Goal: Find contact information: Find contact information

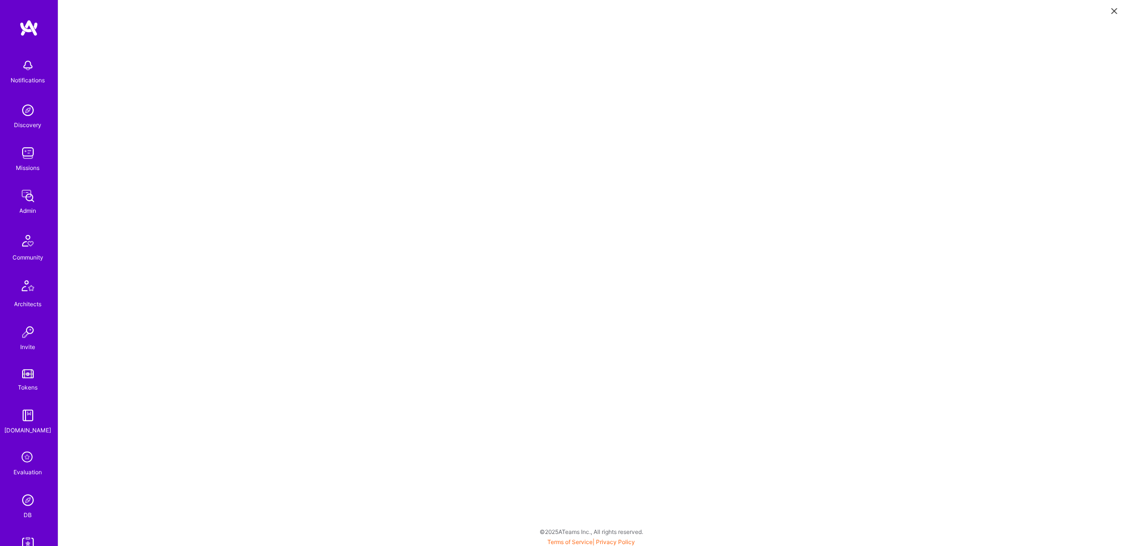
click at [42, 29] on link at bounding box center [29, 27] width 58 height 17
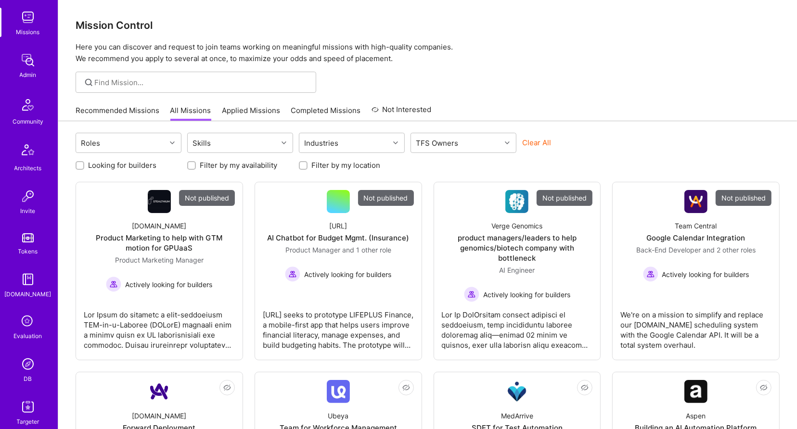
scroll to position [184, 0]
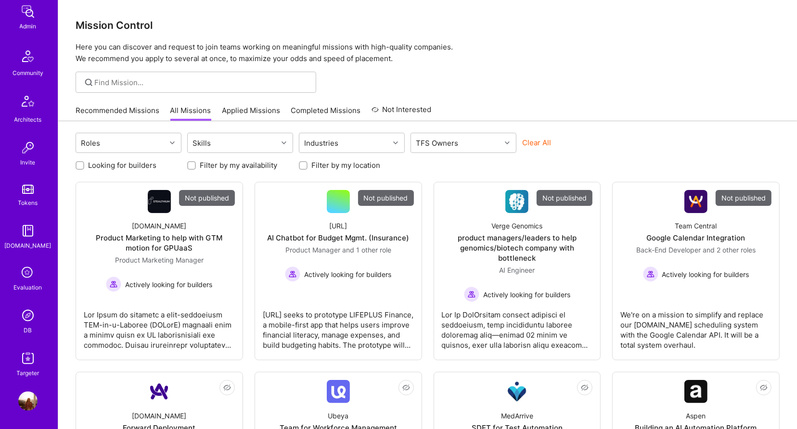
click at [30, 326] on div "DB" at bounding box center [28, 330] width 8 height 10
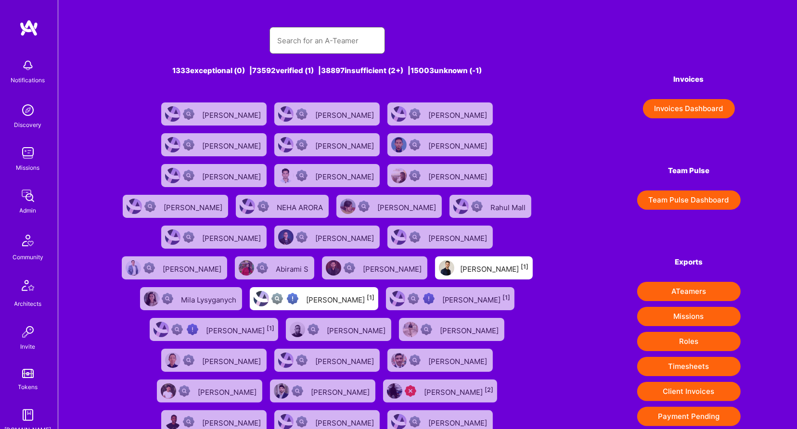
click at [312, 50] on input "text" at bounding box center [327, 40] width 100 height 25
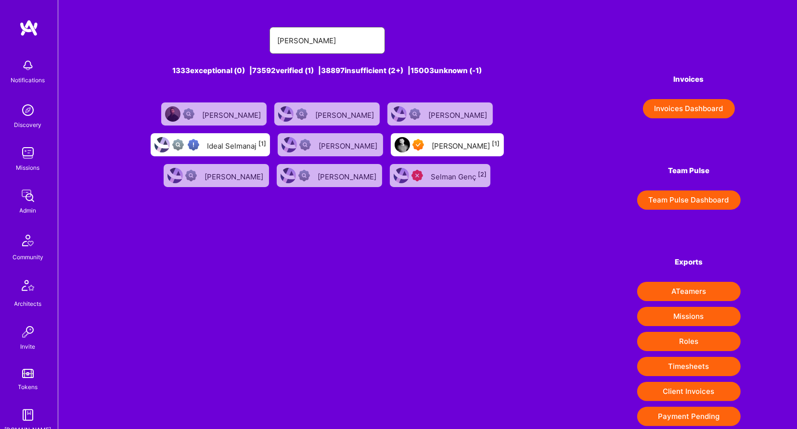
type input "selman"
click at [439, 144] on div "Selman Kaldiroglu [1]" at bounding box center [466, 145] width 68 height 13
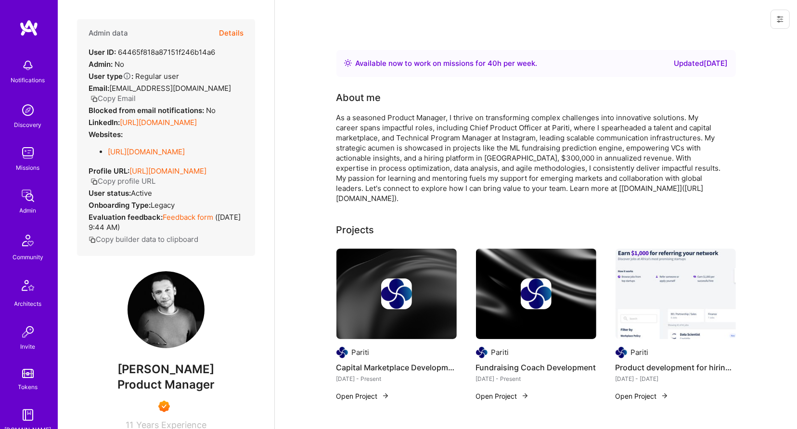
click at [224, 27] on button "Details" at bounding box center [231, 33] width 25 height 28
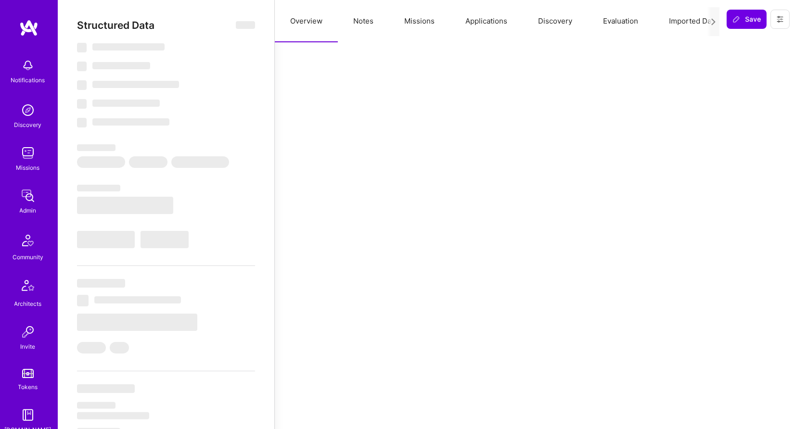
select select "Right Now"
select select "7"
select select "6"
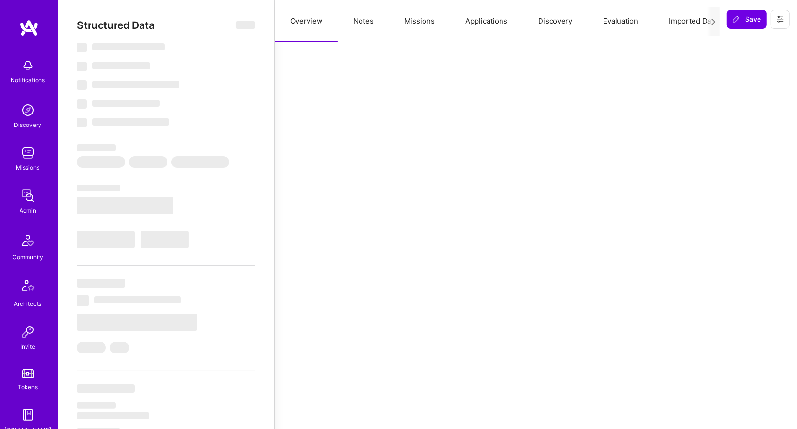
select select "US"
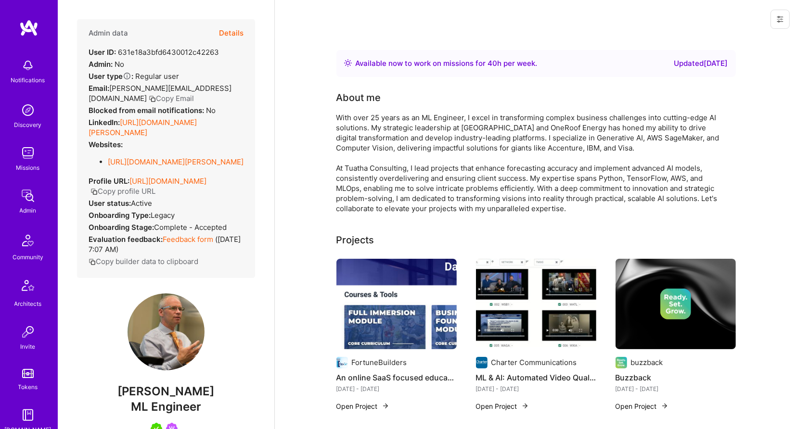
click at [222, 37] on button "Details" at bounding box center [231, 33] width 25 height 28
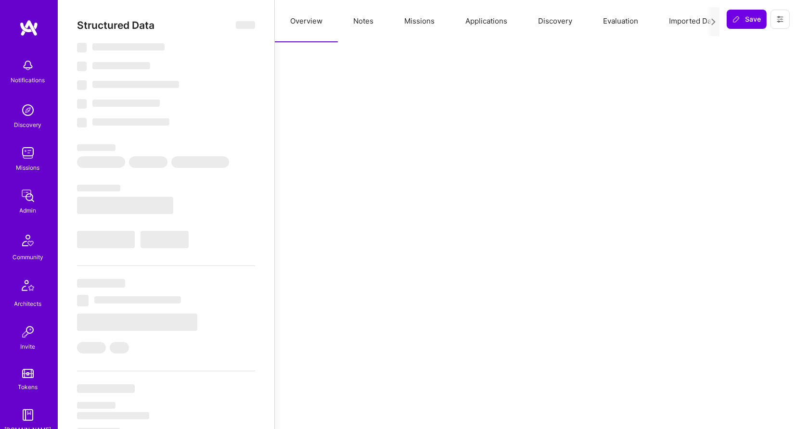
select select "Right Now"
select select "5"
select select "4"
select select "7"
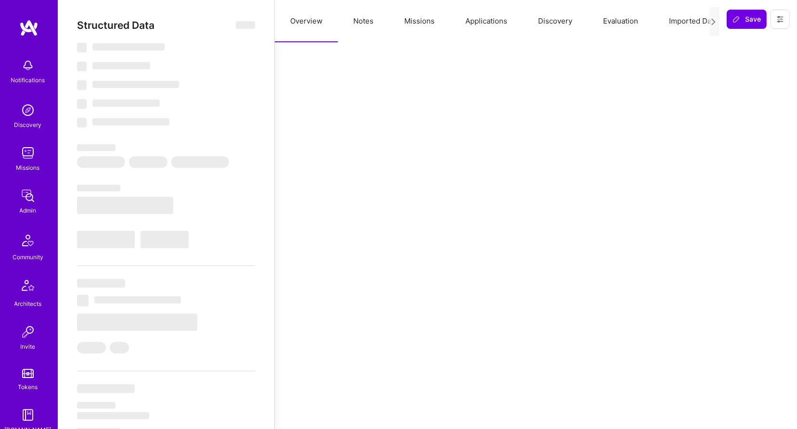
select select "US"
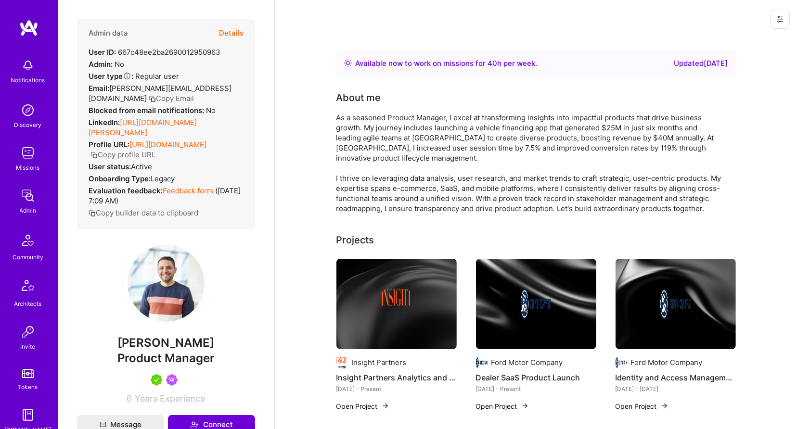
click at [149, 93] on button "Copy Email" at bounding box center [171, 98] width 45 height 10
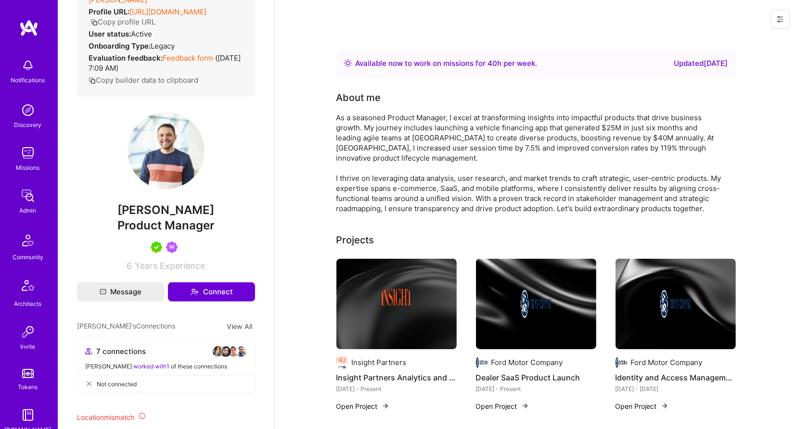
scroll to position [133, 0]
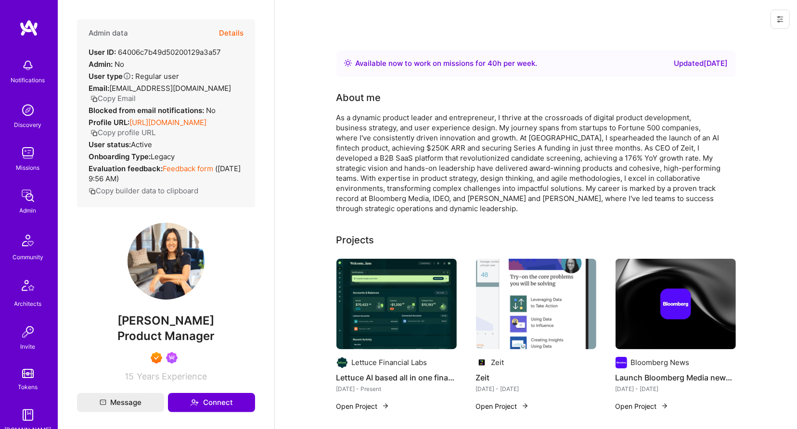
scroll to position [112, 0]
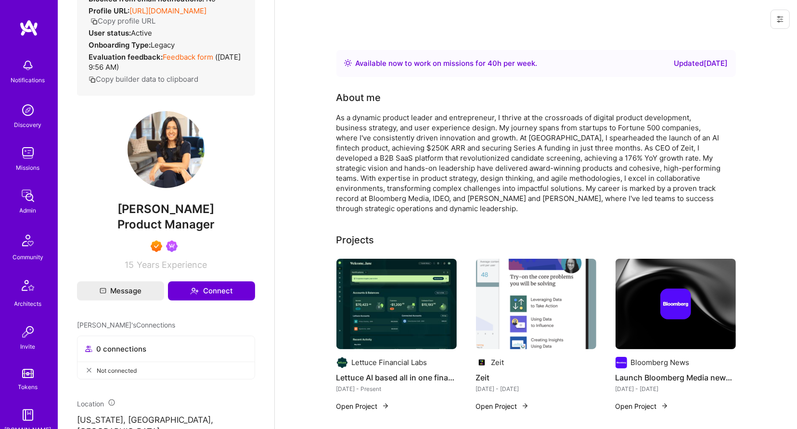
click at [180, 15] on link "https://client.a.team/builders/64006c7b49d50200129a3a57" at bounding box center [167, 10] width 77 height 9
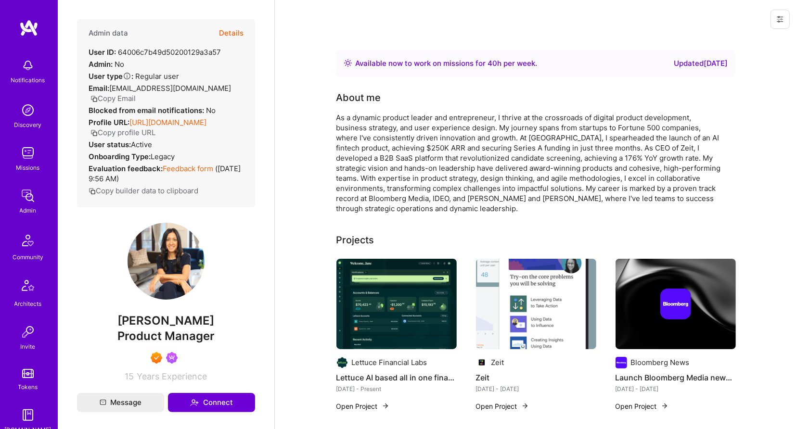
scroll to position [0, 0]
click at [113, 96] on button "Copy Email" at bounding box center [112, 98] width 45 height 10
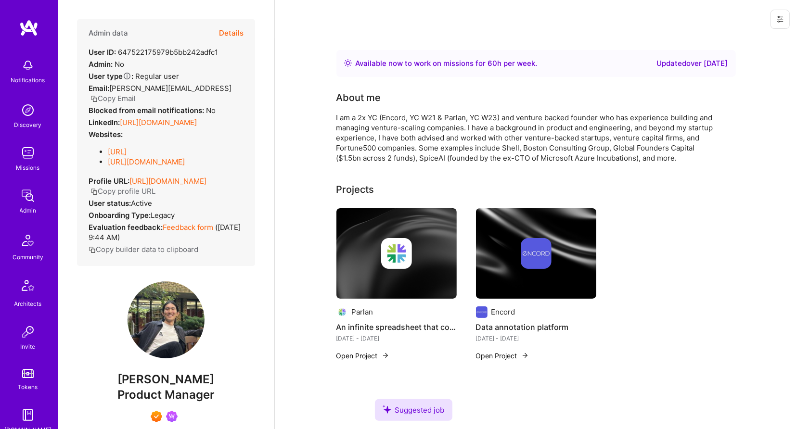
scroll to position [11, 0]
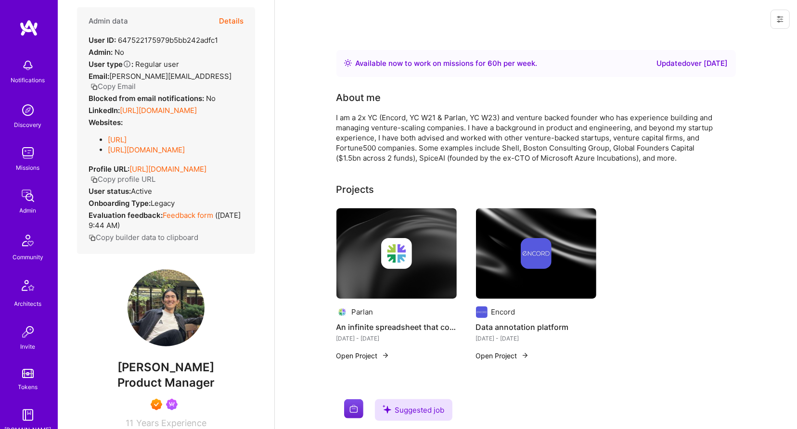
click at [136, 81] on button "Copy Email" at bounding box center [112, 86] width 45 height 10
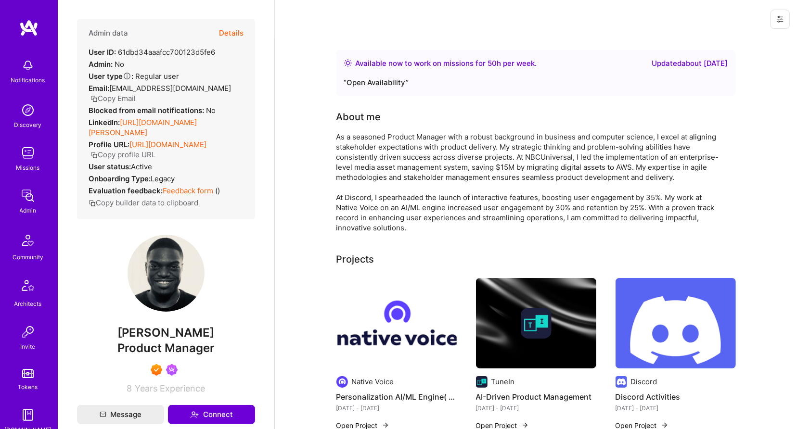
click at [126, 99] on button "Copy Email" at bounding box center [112, 98] width 45 height 10
click at [169, 118] on link "https://linkedin.com/in/darren-alphonse" at bounding box center [143, 127] width 108 height 19
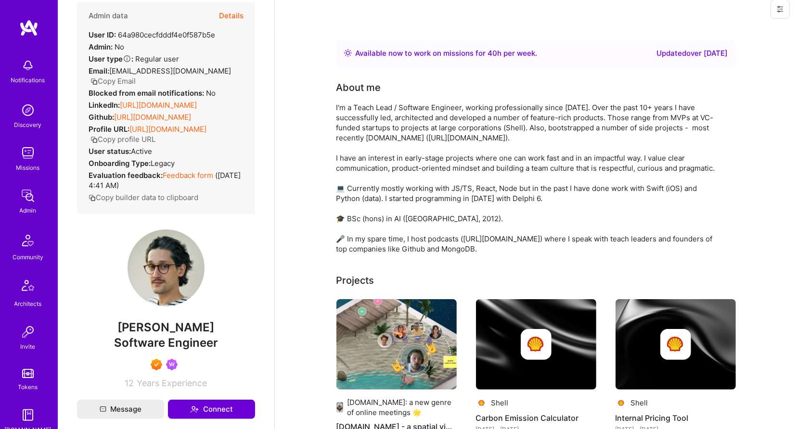
scroll to position [108, 0]
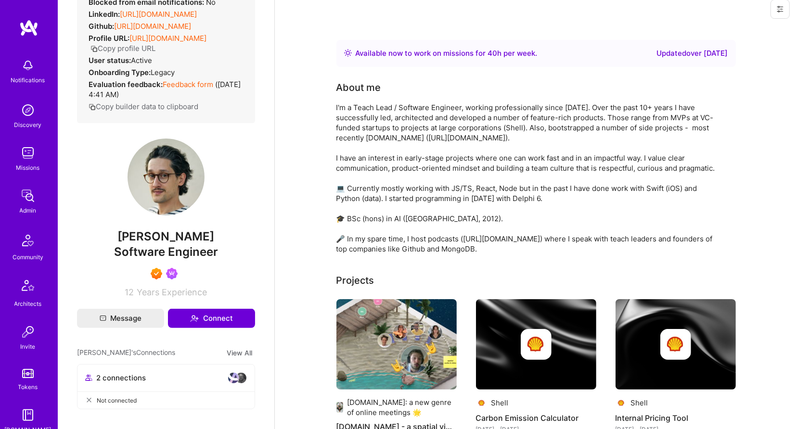
drag, startPoint x: 116, startPoint y: 245, endPoint x: 233, endPoint y: 251, distance: 117.1
click at [233, 244] on span "[PERSON_NAME]" at bounding box center [166, 237] width 178 height 14
copy span "[PERSON_NAME]"
